Goal: Navigation & Orientation: Find specific page/section

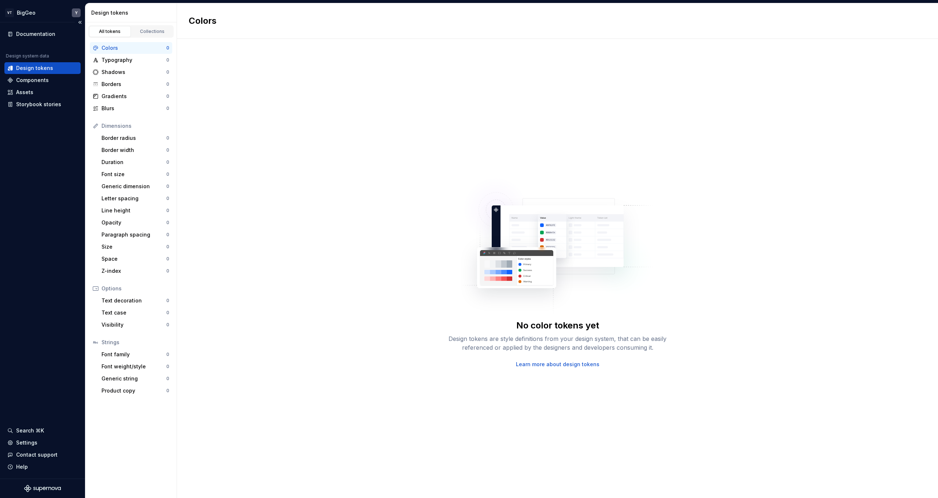
click at [0, 173] on div "Documentation Design system data Design tokens Components Assets Storybook stor…" at bounding box center [42, 250] width 85 height 457
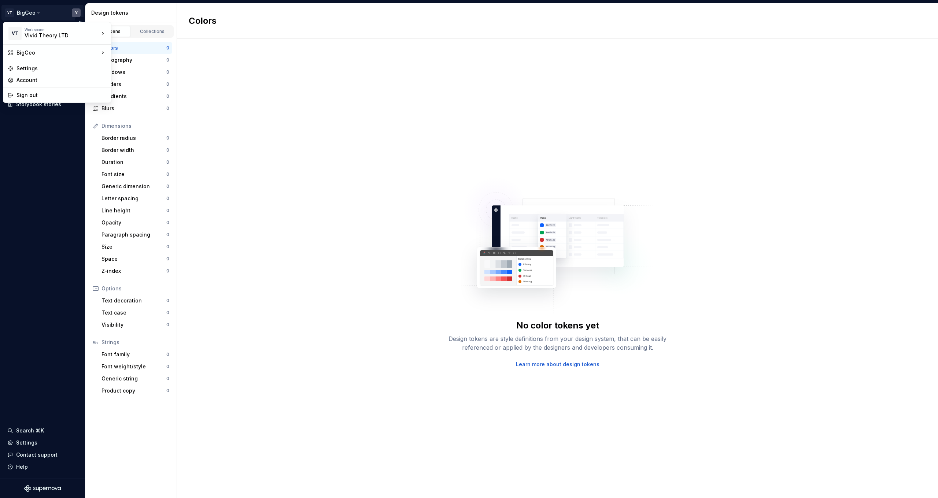
click at [38, 14] on html "VT BigGeo Y Documentation Design system data Design tokens Components Assets St…" at bounding box center [469, 249] width 938 height 498
click at [155, 66] on div "[PERSON_NAME]" at bounding box center [147, 66] width 48 height 7
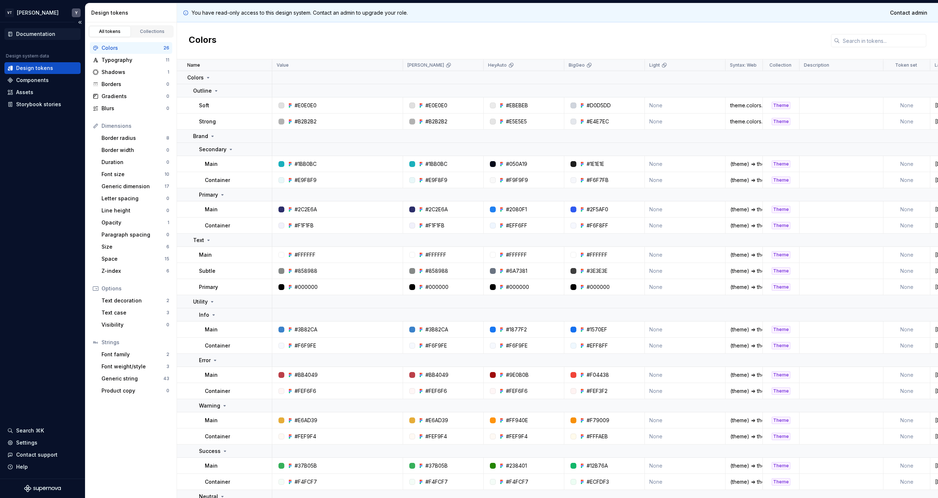
click at [36, 35] on div "Documentation" at bounding box center [35, 33] width 39 height 7
